Goal: Task Accomplishment & Management: Use online tool/utility

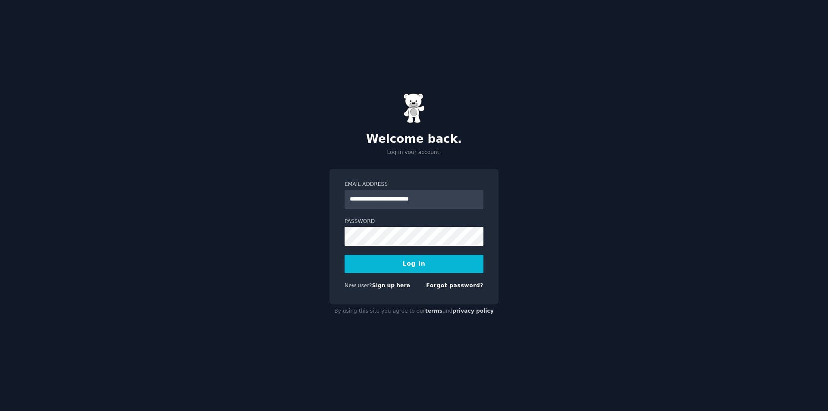
click at [344, 255] on button "Log In" at bounding box center [413, 264] width 139 height 18
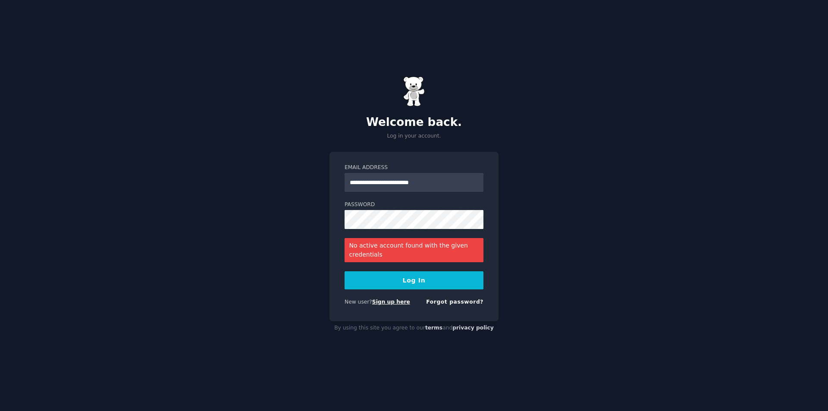
click at [381, 303] on link "Sign up here" at bounding box center [391, 302] width 38 height 6
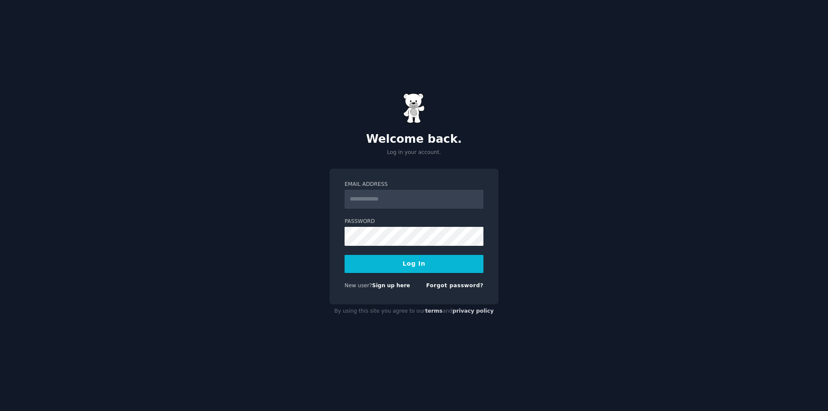
click at [392, 200] on input "Email Address" at bounding box center [413, 199] width 139 height 19
type input "**********"
click at [344, 255] on button "Log In" at bounding box center [413, 264] width 139 height 18
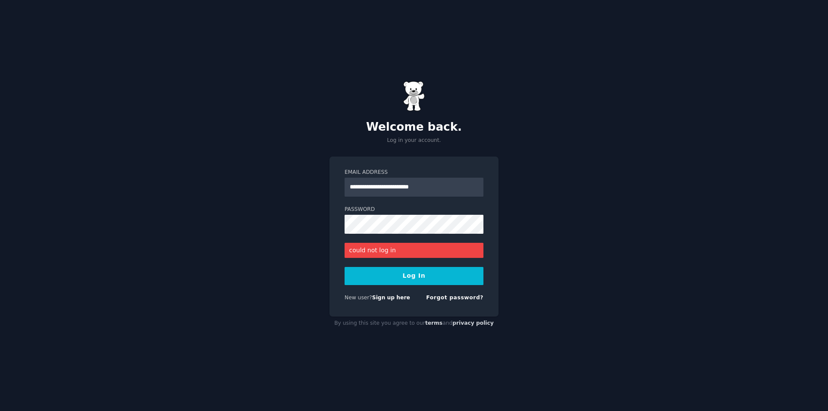
click at [429, 271] on button "Log In" at bounding box center [413, 276] width 139 height 18
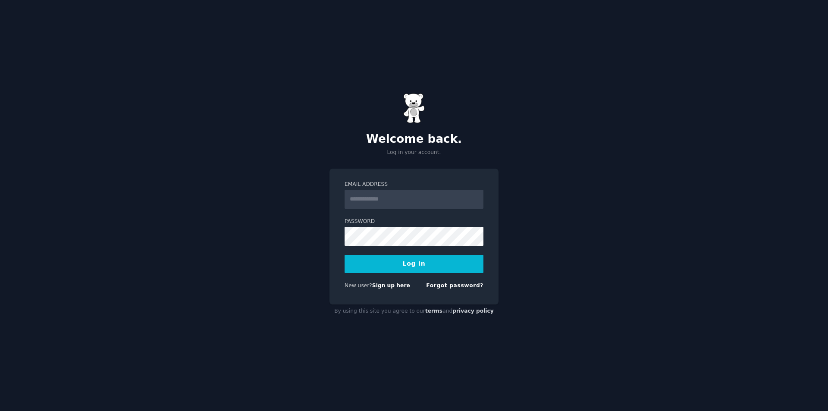
click at [386, 196] on input "Email Address" at bounding box center [413, 199] width 139 height 19
click at [344, 255] on button "Log In" at bounding box center [413, 264] width 139 height 18
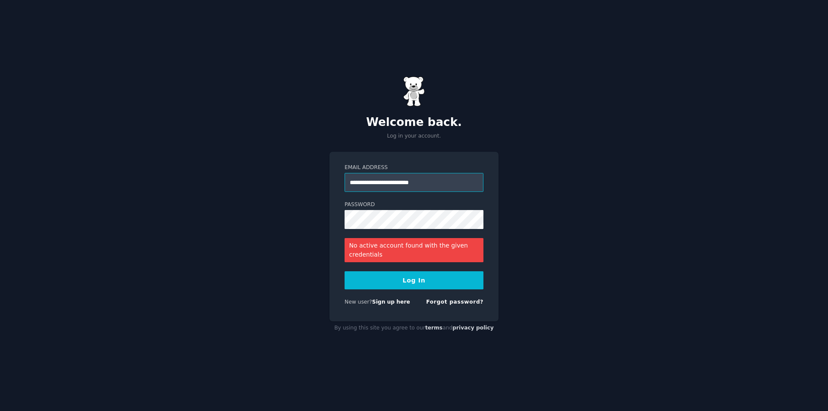
click at [413, 181] on input "**********" at bounding box center [413, 182] width 139 height 19
click at [413, 182] on input "**********" at bounding box center [413, 182] width 139 height 19
type input "*"
type input "**********"
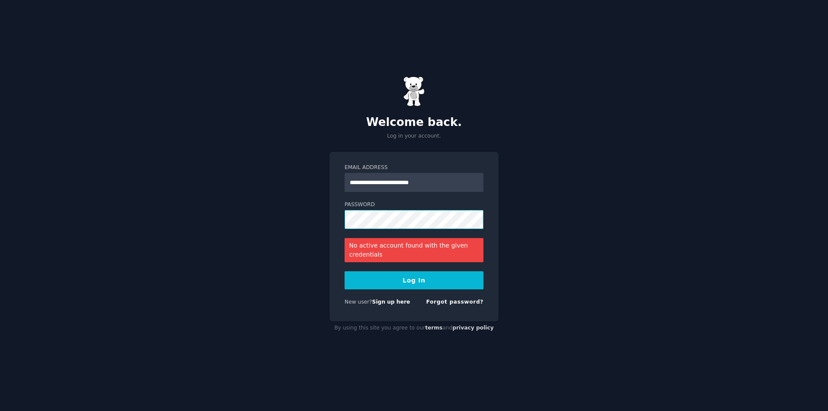
click at [344, 271] on button "Log In" at bounding box center [413, 280] width 139 height 18
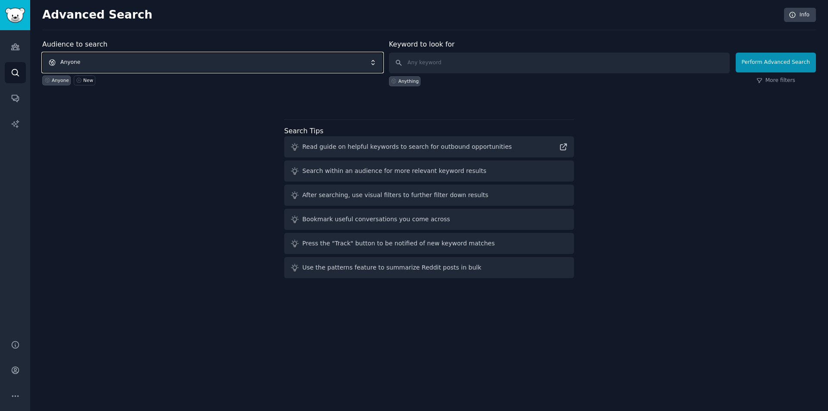
click at [94, 66] on span "Anyone" at bounding box center [212, 63] width 341 height 20
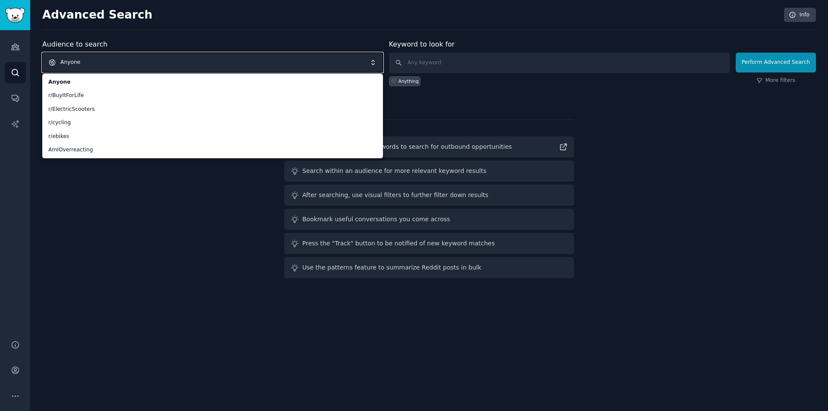
click at [150, 64] on span "Anyone" at bounding box center [212, 63] width 341 height 20
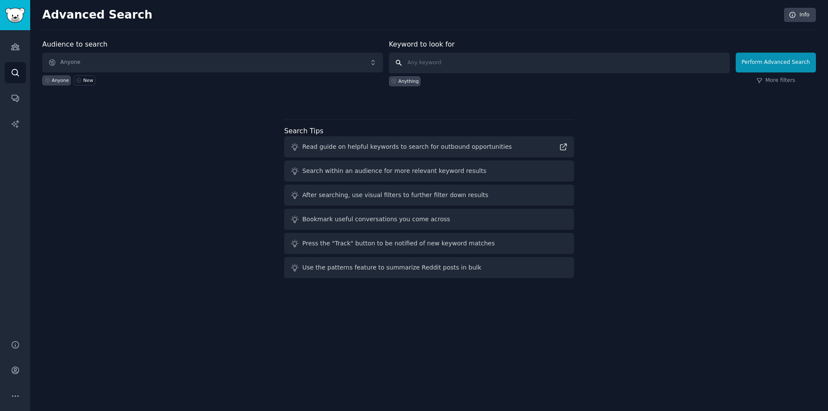
click at [497, 53] on input "text" at bounding box center [559, 63] width 341 height 21
paste input "https://www.reddit.com/r/cycling/comments/1ne5d0q/cheap_ebikes_increasingly_dif…"
type input "https://www.reddit.com/r/cycling/comments/1ne5d0q/cheap_ebikes_increasingly_dif…"
click at [774, 61] on button "Perform Advanced Search" at bounding box center [776, 63] width 80 height 20
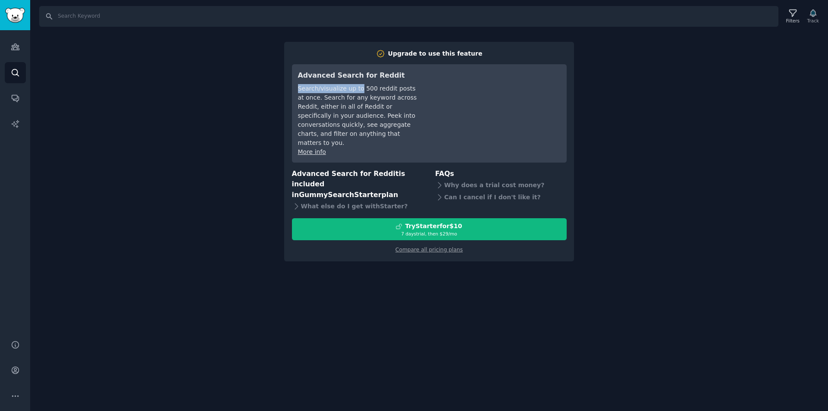
drag, startPoint x: 292, startPoint y: 84, endPoint x: 357, endPoint y: 92, distance: 65.2
click at [357, 92] on div "Advanced Search for Reddit Search/visualize up to 500 reddit posts at once. Sea…" at bounding box center [429, 113] width 275 height 98
click at [332, 104] on div "Search/visualize up to 500 reddit posts at once. Search for any keyword across …" at bounding box center [358, 115] width 121 height 63
click at [13, 20] on img "Sidebar" at bounding box center [15, 15] width 20 height 15
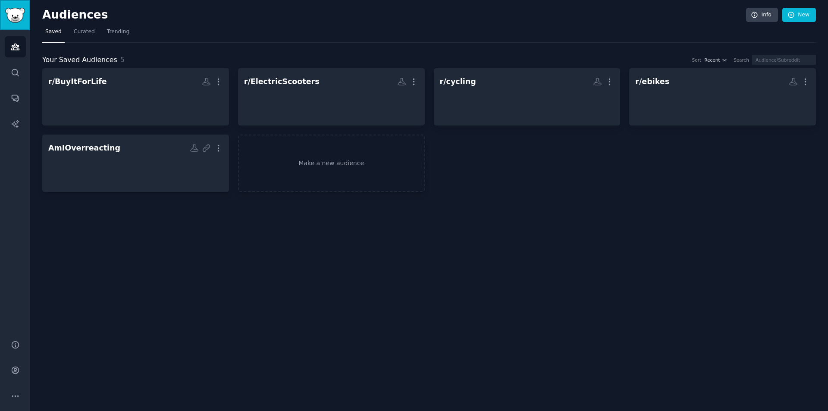
click at [13, 20] on img "Sidebar" at bounding box center [15, 15] width 20 height 15
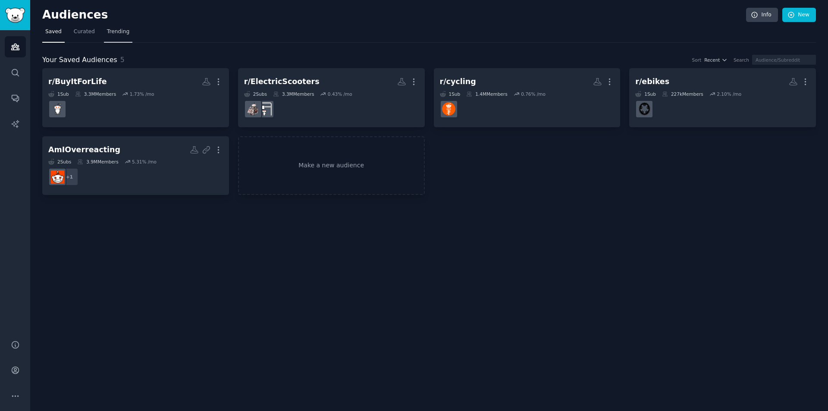
click at [104, 32] on link "Trending" at bounding box center [118, 34] width 28 height 18
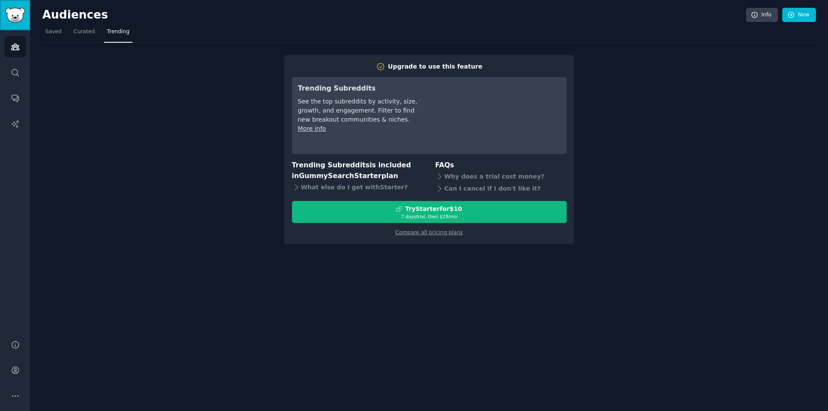
click at [25, 15] on link "Sidebar" at bounding box center [15, 15] width 30 height 30
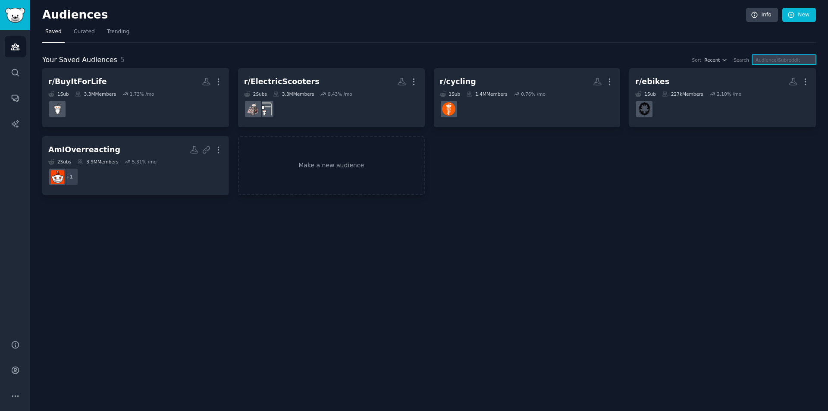
click at [782, 63] on input "text" at bounding box center [784, 60] width 64 height 10
paste input "https://www.reddit.com/r/cycling/comments/1ne5d0q/cheap_ebikes_increasingly_dif…"
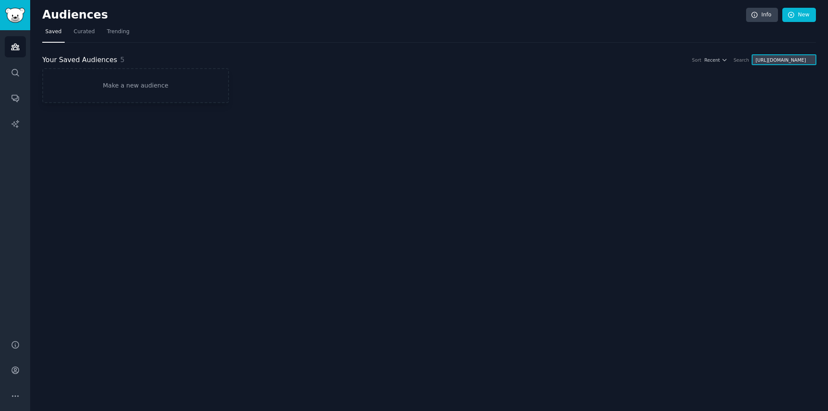
type input "https://www.reddit.com/r/cycling/comments/1ne5d0q/cheap_ebikes_increasingly_dif…"
click at [204, 72] on link "Make a new audience" at bounding box center [135, 85] width 187 height 35
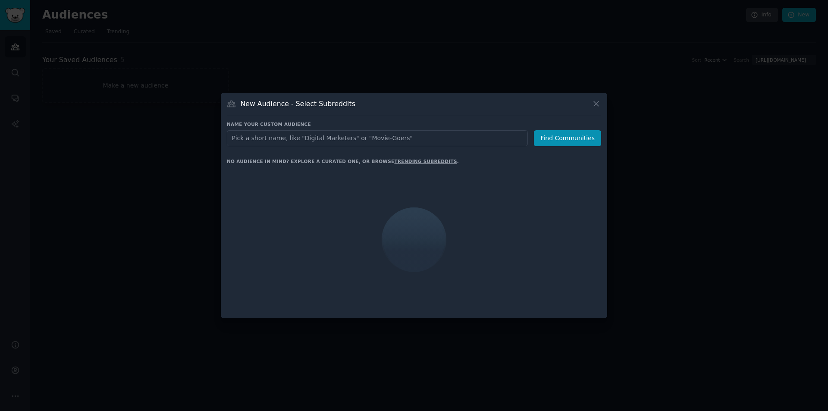
click at [343, 140] on input "text" at bounding box center [377, 138] width 301 height 16
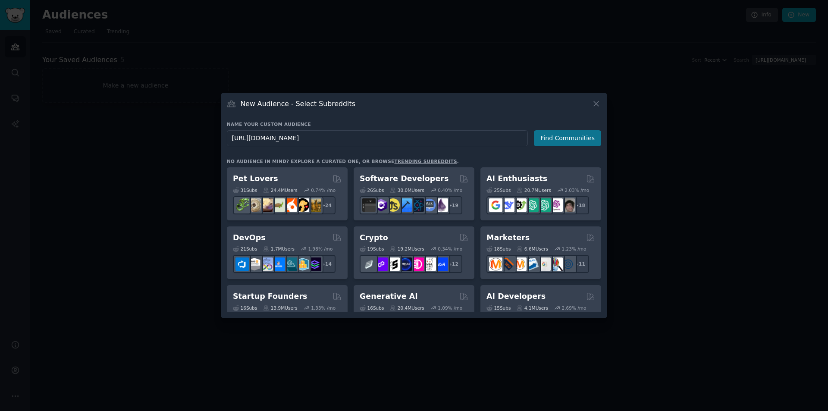
type input "https://www.reddit.com/r/cycling/comments/1ne5d0q/cheap_ebikes_increasingly_dif…"
click at [562, 136] on button "Find Communities" at bounding box center [567, 138] width 67 height 16
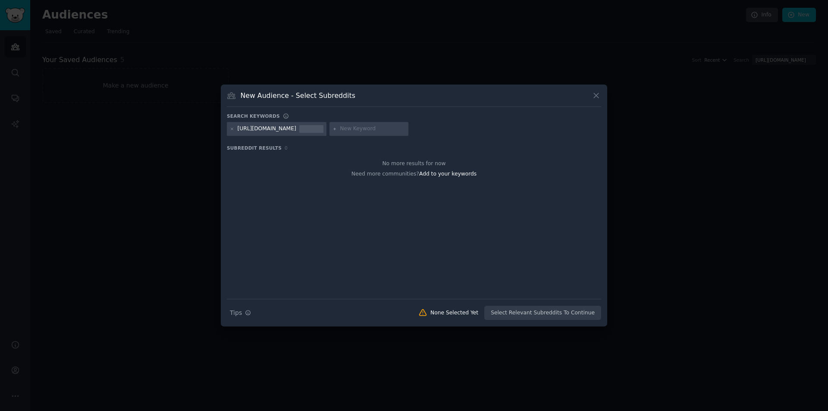
click at [296, 126] on div "https://www.reddit.com/r/cycling/comments/1ne5d0q/cheap_ebikes_increasingly_dif…" at bounding box center [267, 129] width 59 height 8
click at [596, 97] on icon at bounding box center [596, 95] width 9 height 9
